Goal: Find contact information: Find contact information

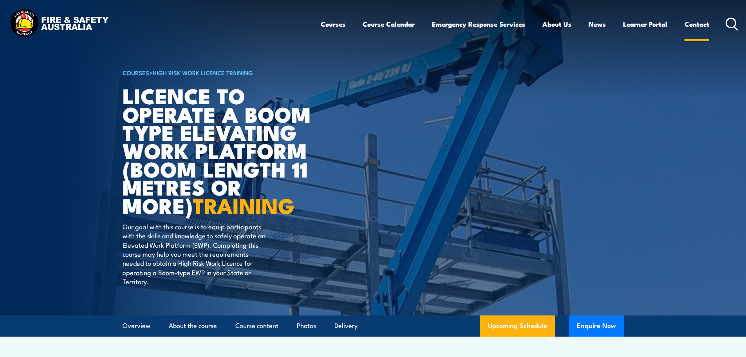
click at [699, 23] on link "Contact" at bounding box center [696, 24] width 25 height 21
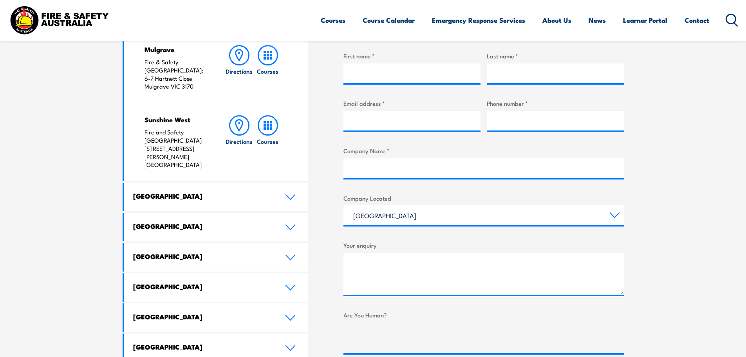
scroll to position [313, 0]
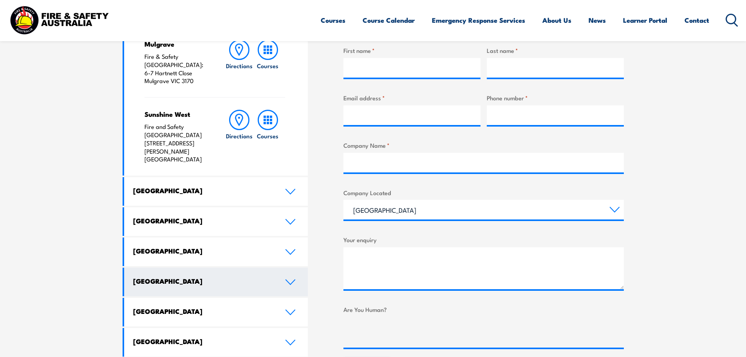
click at [289, 279] on icon at bounding box center [290, 282] width 11 height 6
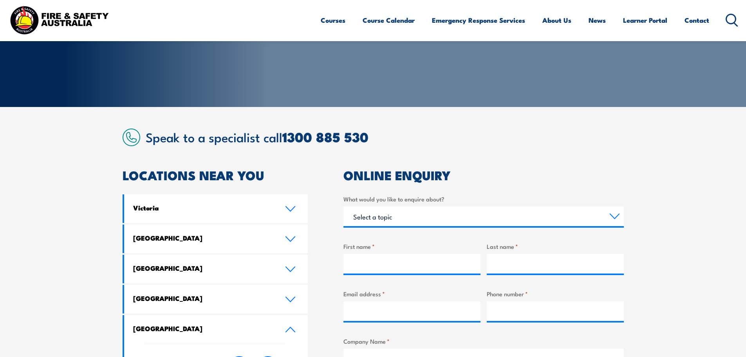
scroll to position [0, 0]
